Goal: Information Seeking & Learning: Learn about a topic

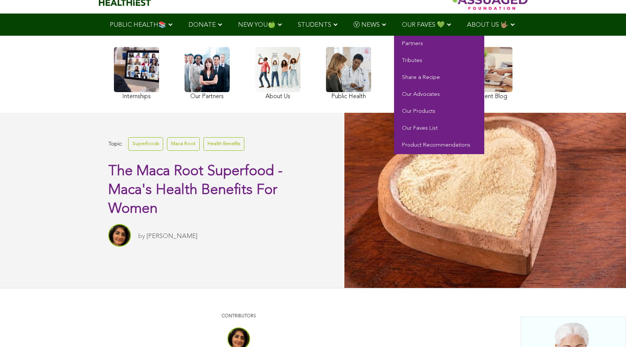
click at [394, 20] on link "OUR FAVES 💚" at bounding box center [426, 25] width 65 height 22
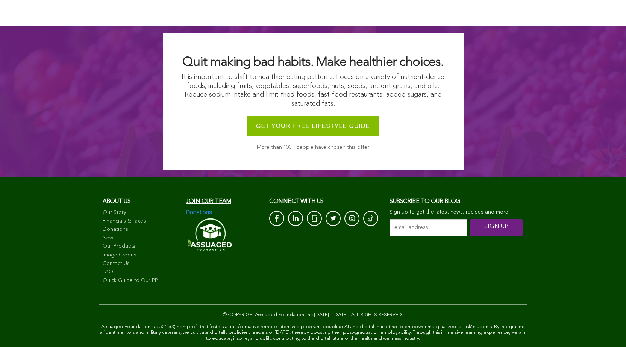
scroll to position [1122, 0]
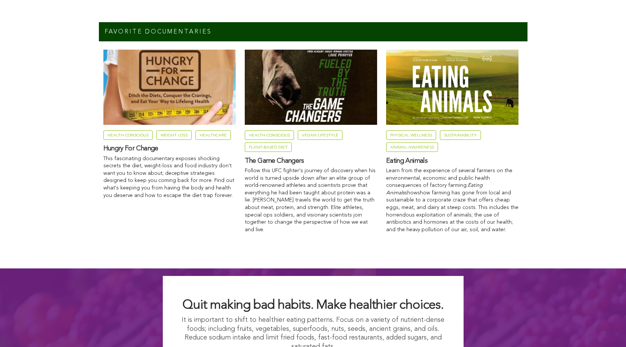
click at [386, 152] on link "Animal-Awareness" at bounding box center [412, 147] width 52 height 9
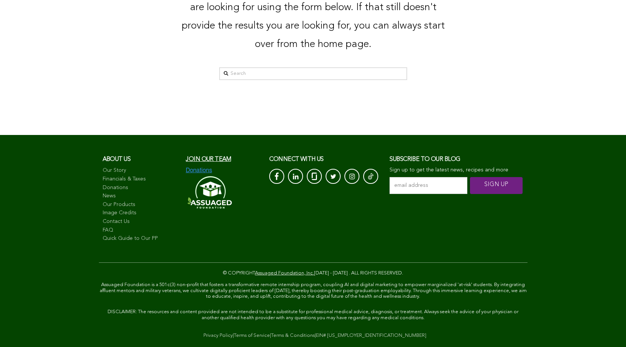
scroll to position [402, 0]
click at [103, 227] on link "FAQ" at bounding box center [141, 231] width 76 height 8
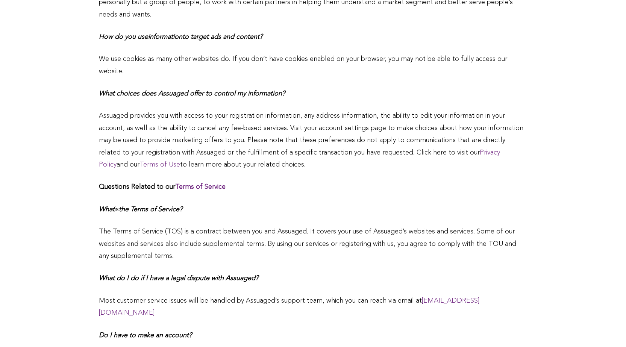
scroll to position [744, 0]
